Goal: Task Accomplishment & Management: Manage account settings

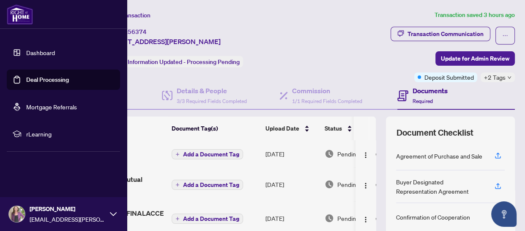
scroll to position [38, 0]
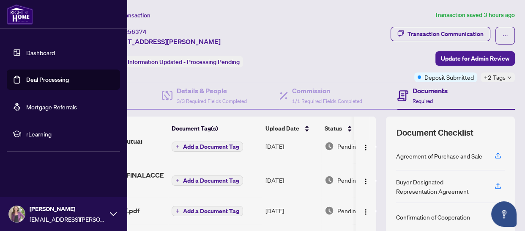
click at [34, 54] on link "Dashboard" at bounding box center [40, 53] width 29 height 8
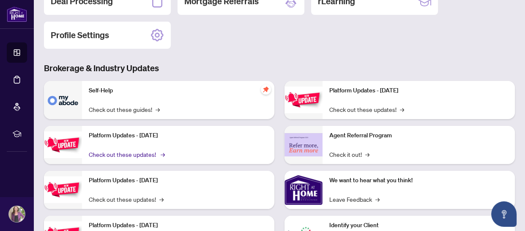
scroll to position [115, 0]
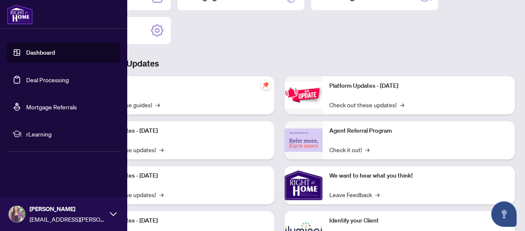
click at [45, 77] on link "Deal Processing" at bounding box center [47, 80] width 43 height 8
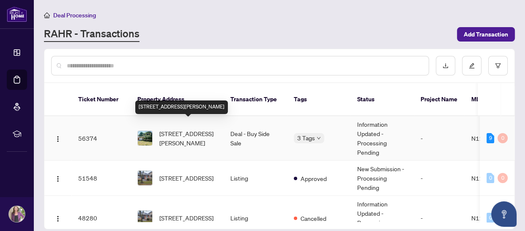
click at [187, 129] on span "[STREET_ADDRESS][PERSON_NAME]" at bounding box center [188, 138] width 58 height 19
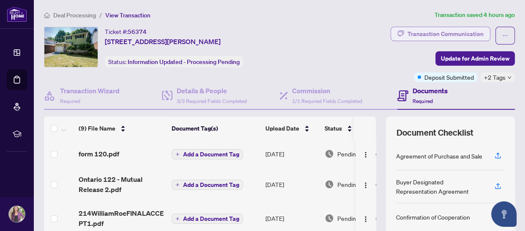
click at [434, 32] on div "Transaction Communication" at bounding box center [446, 34] width 76 height 14
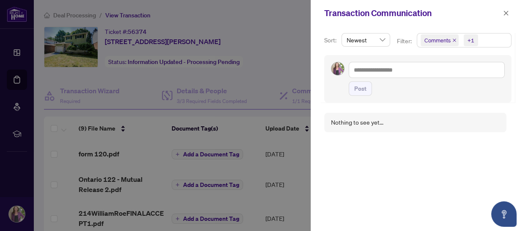
click at [437, 42] on span "Comments" at bounding box center [438, 40] width 26 height 8
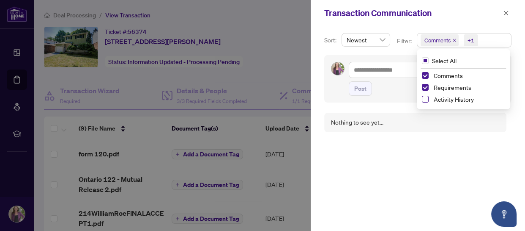
click at [420, 101] on div "Comments Requirements Activity History" at bounding box center [464, 88] width 91 height 36
click at [423, 98] on span "Select Activity History" at bounding box center [425, 99] width 7 height 7
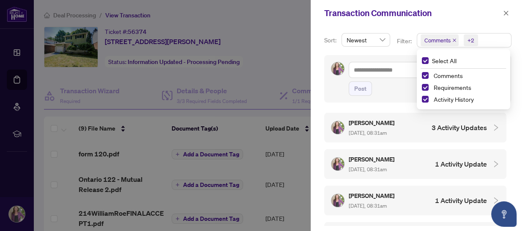
click at [371, 126] on div "[PERSON_NAME] [DATE], 08:31am" at bounding box center [372, 127] width 47 height 19
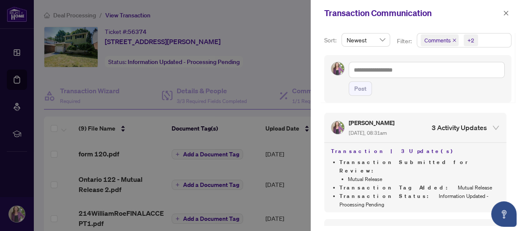
click at [291, 17] on div at bounding box center [262, 115] width 525 height 231
click at [508, 15] on icon "close" at bounding box center [506, 13] width 6 height 6
